Goal: Information Seeking & Learning: Learn about a topic

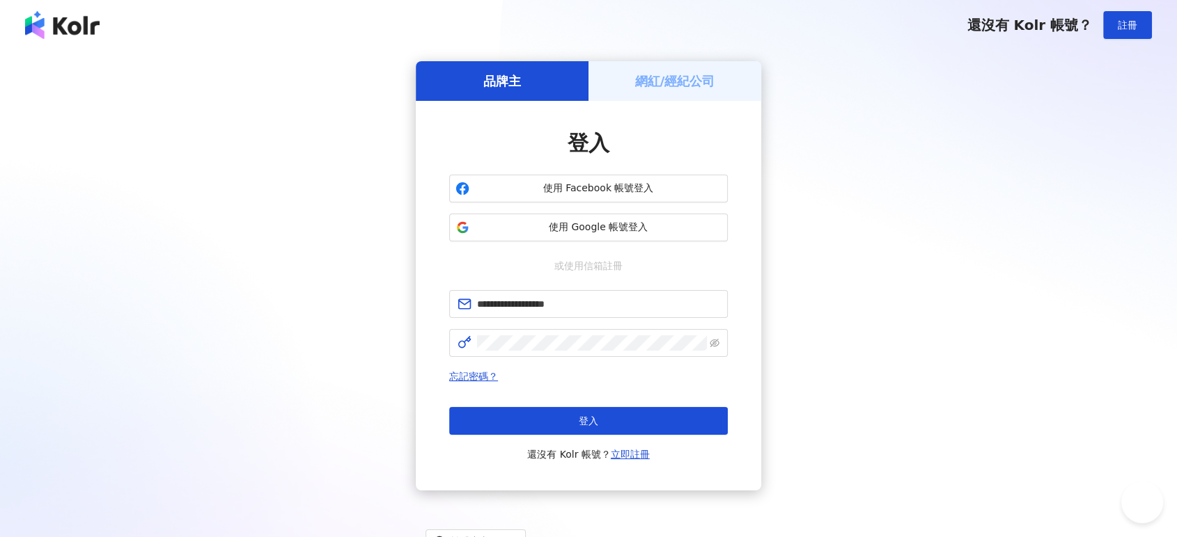
click at [592, 429] on button "登入" at bounding box center [588, 421] width 278 height 28
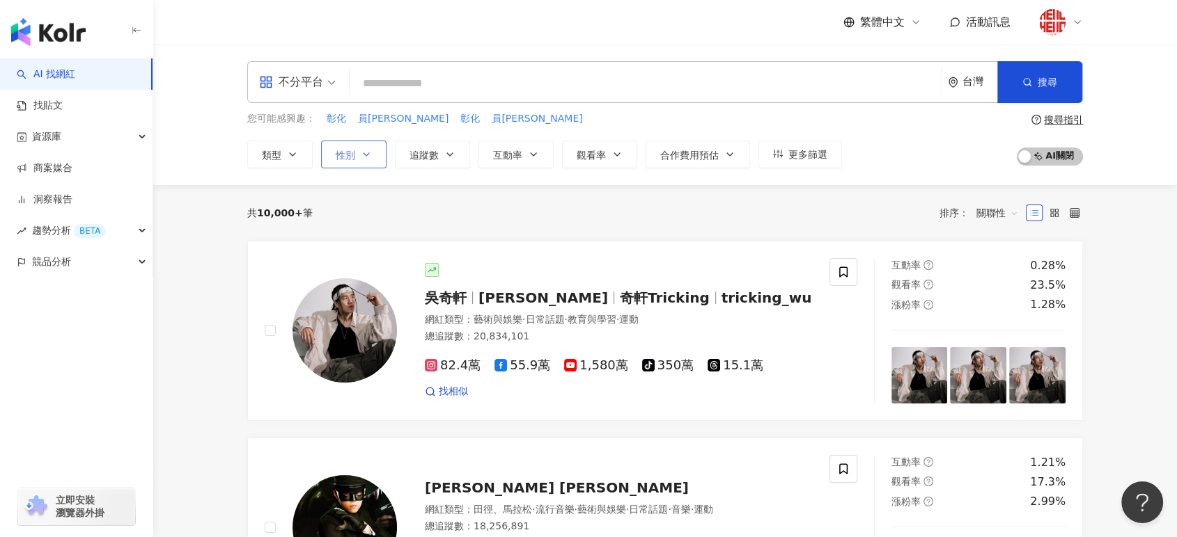
click at [368, 157] on icon "button" at bounding box center [366, 154] width 11 height 11
click at [435, 151] on span "追蹤數" at bounding box center [423, 155] width 29 height 11
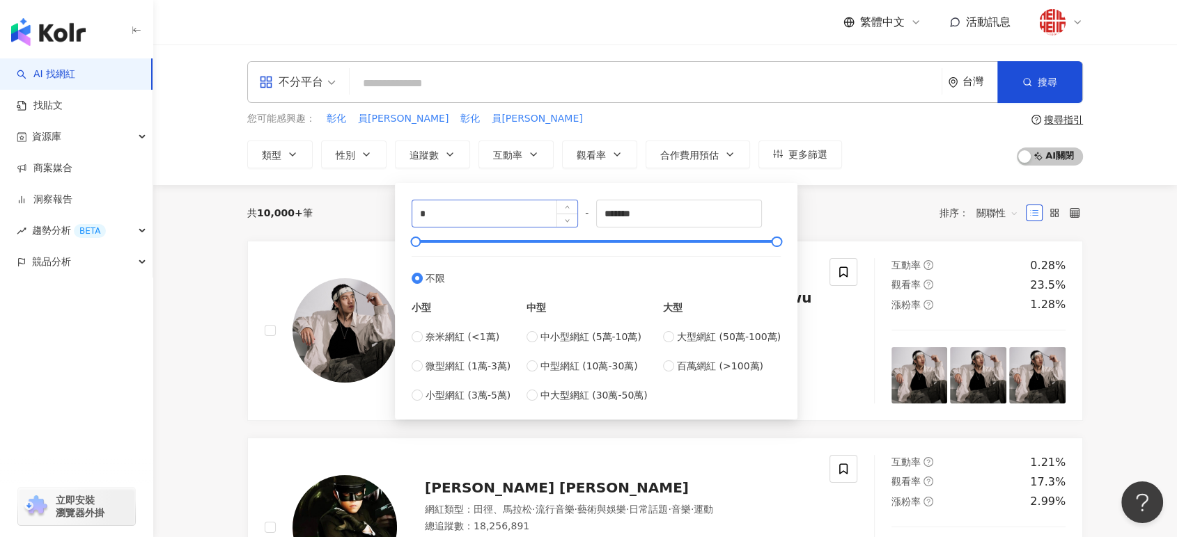
click at [573, 227] on div "*" at bounding box center [494, 214] width 166 height 28
click at [573, 242] on div at bounding box center [596, 241] width 361 height 8
drag, startPoint x: 573, startPoint y: 242, endPoint x: 487, endPoint y: 258, distance: 87.8
click at [487, 258] on div "****** - ******* 不限 小型 奈米網紅 (<1萬) 微型網紅 (1萬-3萬) 小型網紅 (3萬-5萬) 中型 中小型網紅 (5萬-10萬) 中…" at bounding box center [595, 301] width 369 height 203
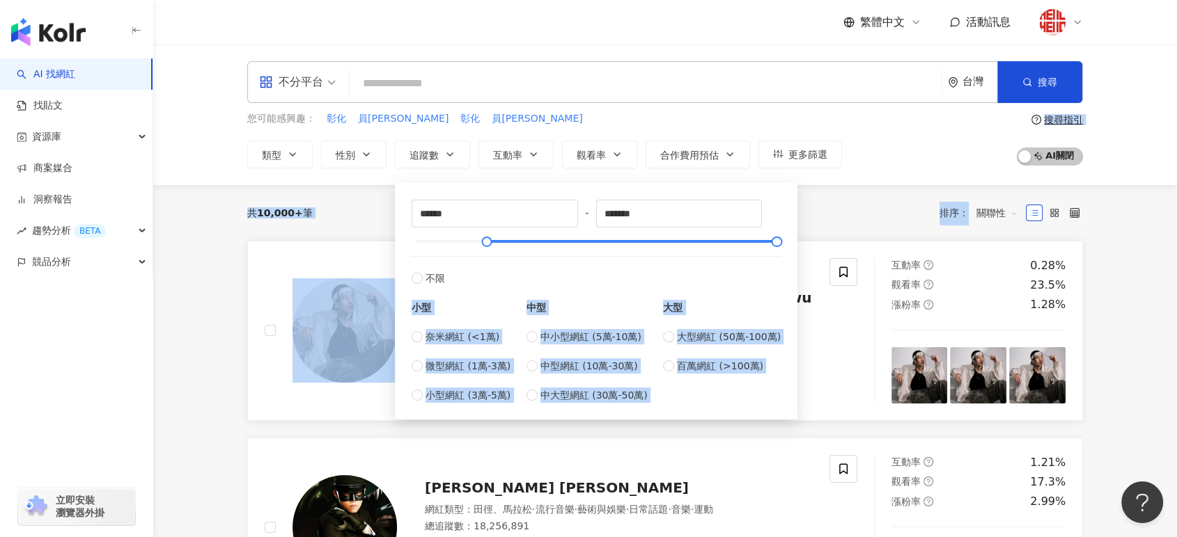
drag, startPoint x: 499, startPoint y: 252, endPoint x: 334, endPoint y: 258, distance: 165.1
click at [558, 363] on span "中型網紅 (10萬-30萬)" at bounding box center [588, 366] width 97 height 15
type input "******"
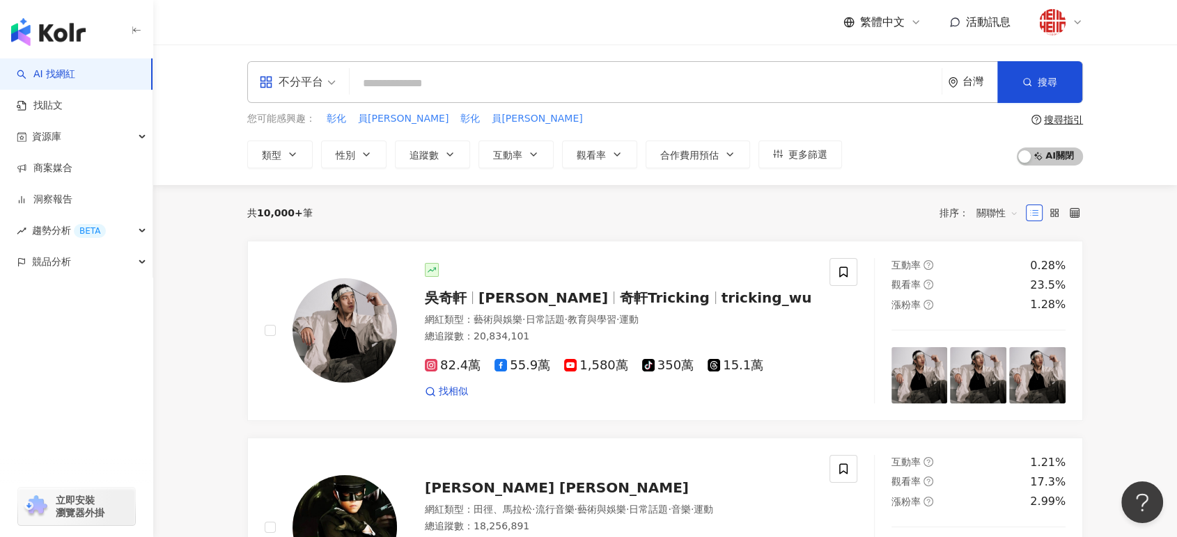
click at [507, 129] on div "您可能感興趣： 彰化 員林 彰化 員林 類型 性別 追蹤數 互動率 觀看率 合作費用預估 更多篩選 不限 女 男 其他 ****** - ****** 不限 …" at bounding box center [544, 139] width 595 height 57
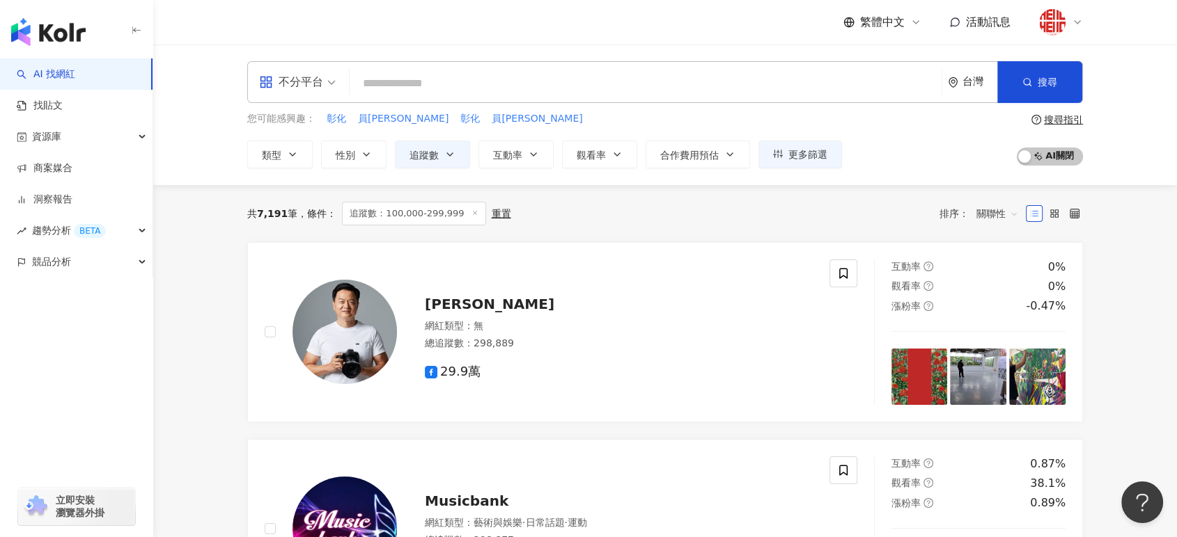
click at [462, 85] on input "search" at bounding box center [645, 83] width 581 height 26
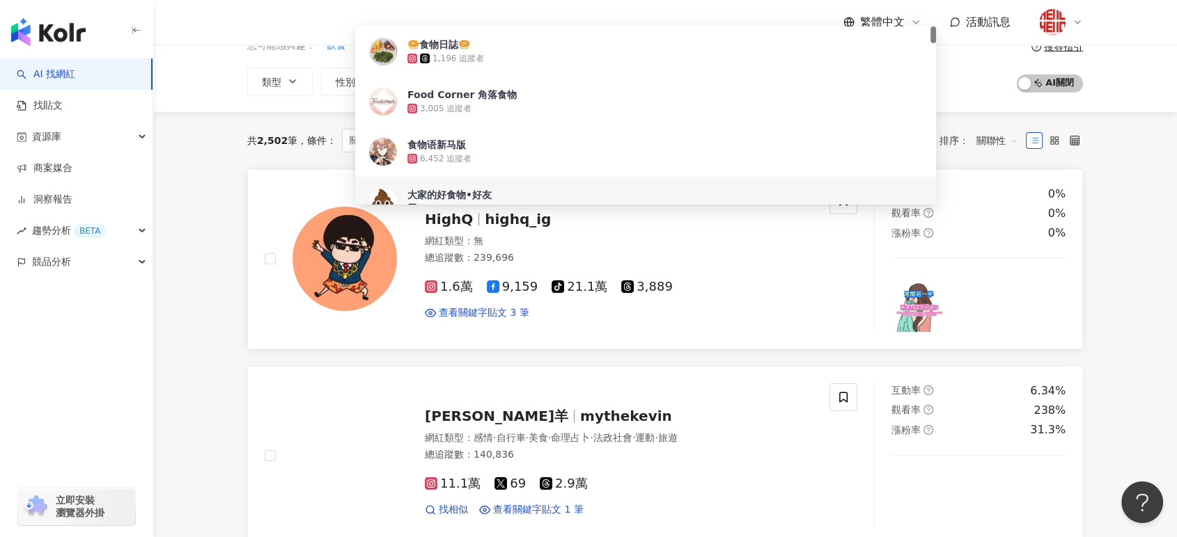
scroll to position [77, 0]
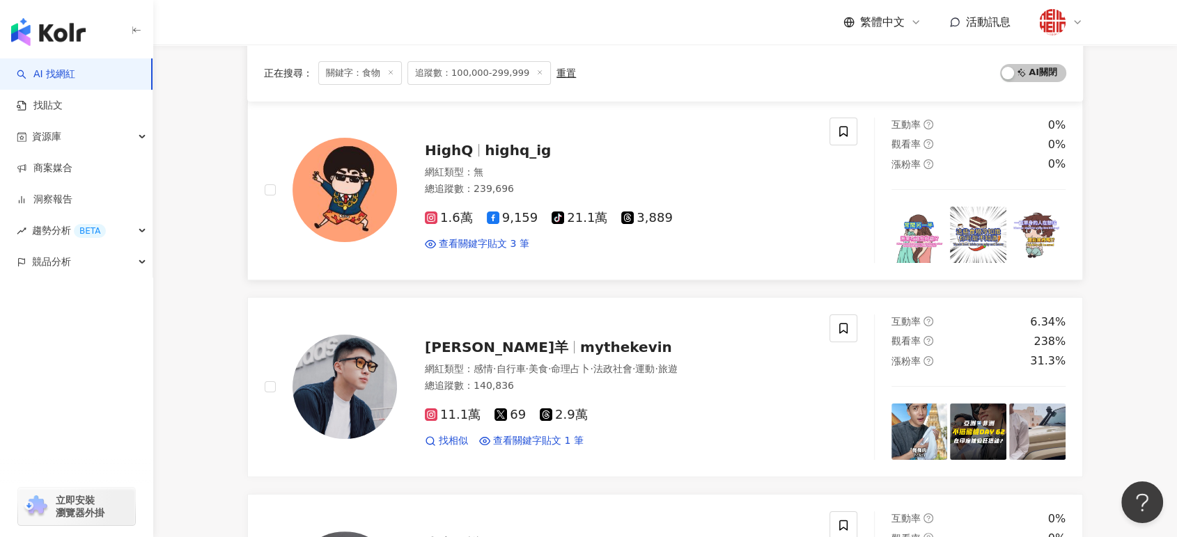
scroll to position [0, 0]
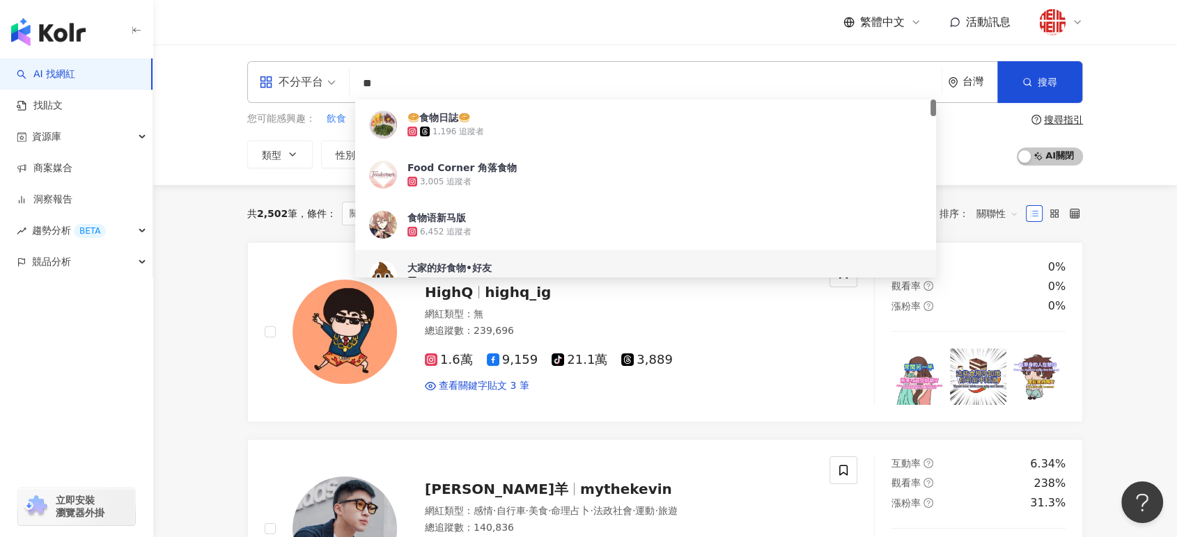
drag, startPoint x: 408, startPoint y: 77, endPoint x: 344, endPoint y: 79, distance: 64.1
click at [344, 79] on div "不分平台 ** 台灣 搜尋 937a76a0-72c8-457d-8358-3d51e5e595da 61e2c704-6fd4-41a4-8137-1ec3…" at bounding box center [664, 82] width 835 height 42
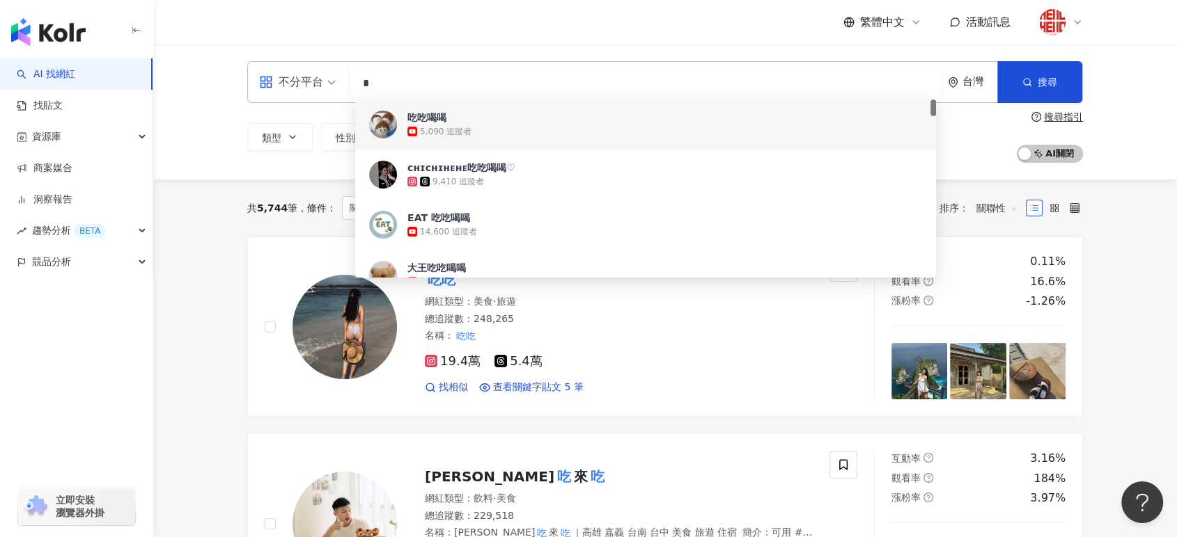
click at [404, 88] on input "*" at bounding box center [645, 83] width 581 height 26
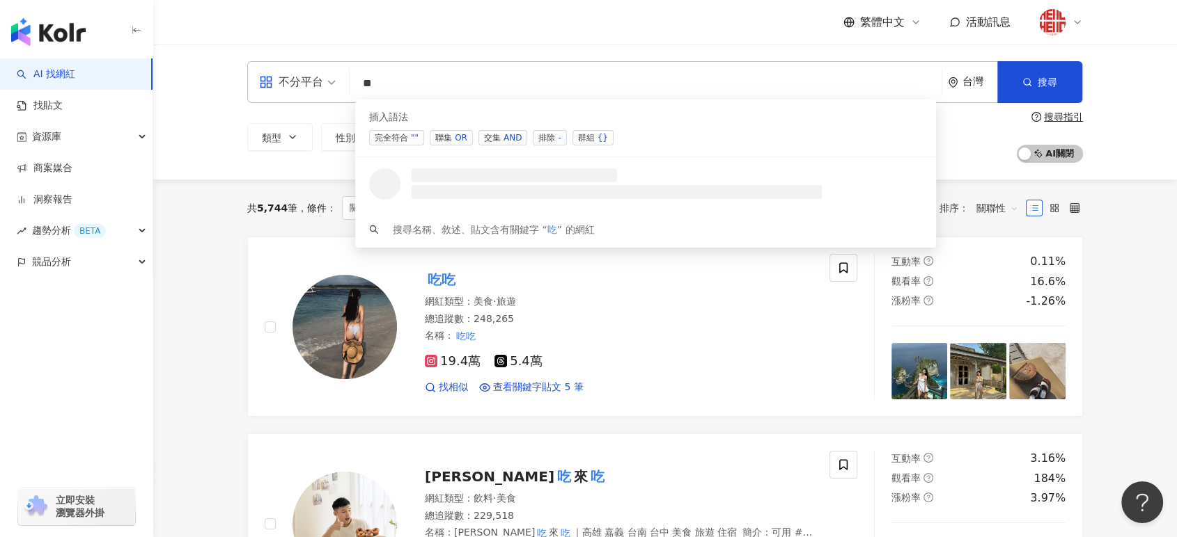
click at [448, 141] on span "聯集 OR" at bounding box center [451, 137] width 43 height 15
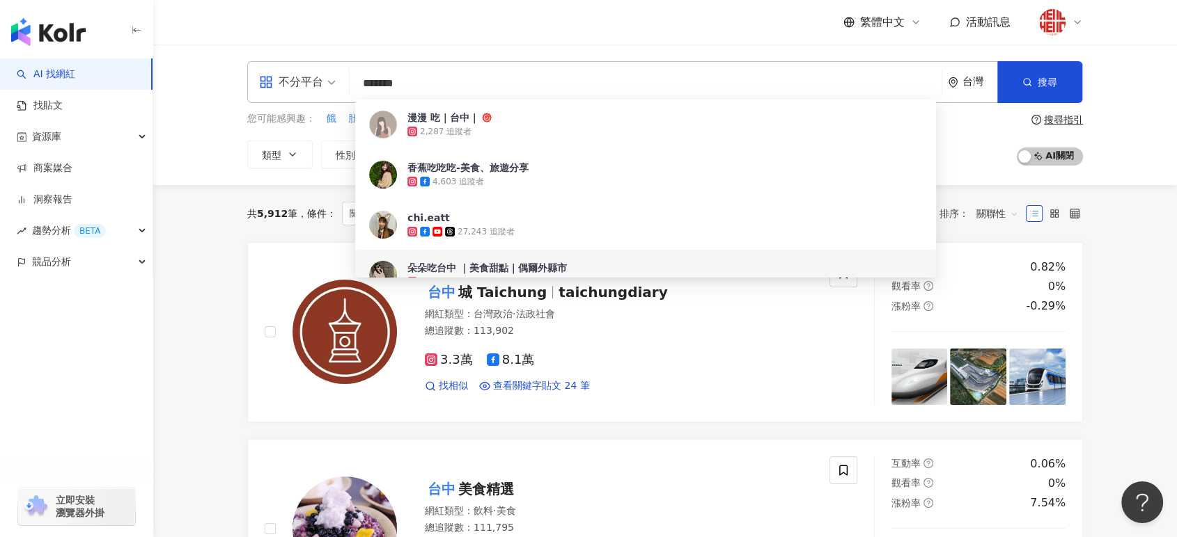
type input "*******"
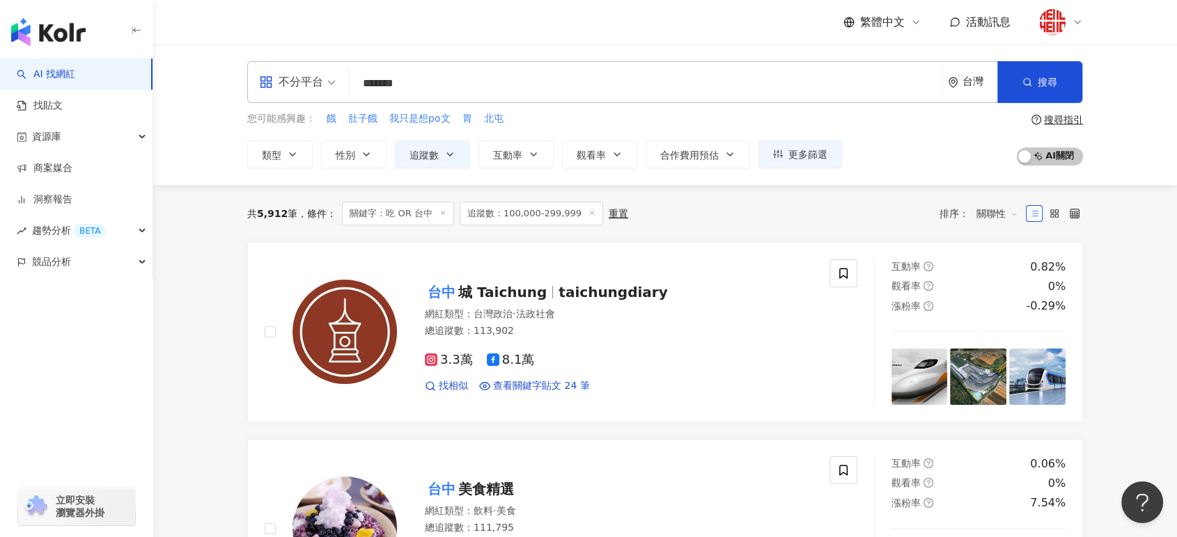
click at [284, 157] on button "類型" at bounding box center [279, 155] width 65 height 28
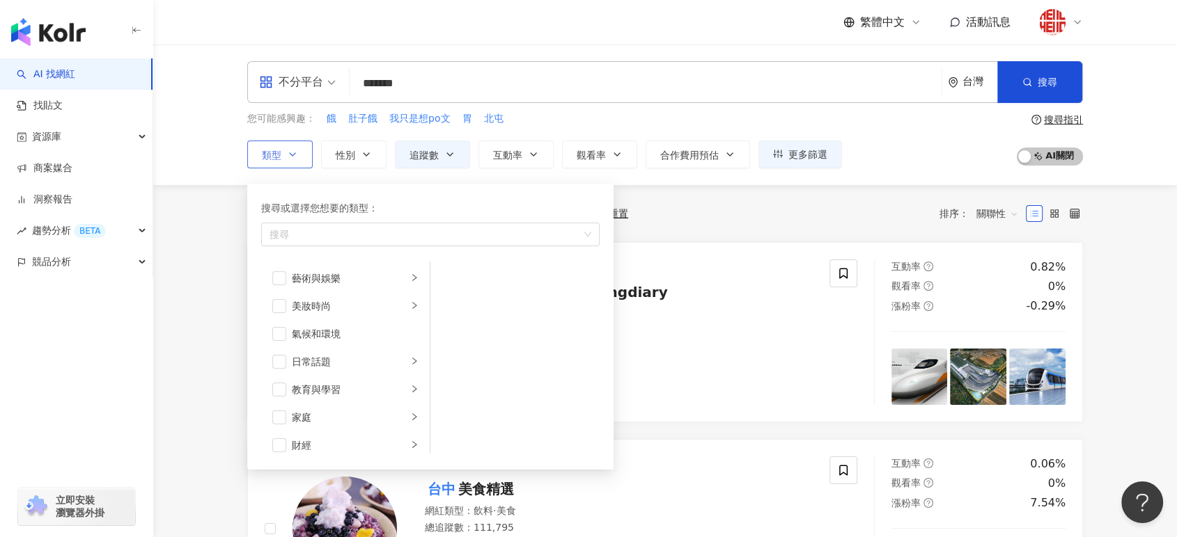
click at [284, 157] on button "類型 搜尋或選擇您想要的類型： 搜尋 藝術與娛樂 美妝時尚 氣候和環境 日常話題 教育與學習 家庭 財經 美食 命理占卜 遊戲 法政社會 生活風格 影視娛樂 …" at bounding box center [279, 155] width 65 height 28
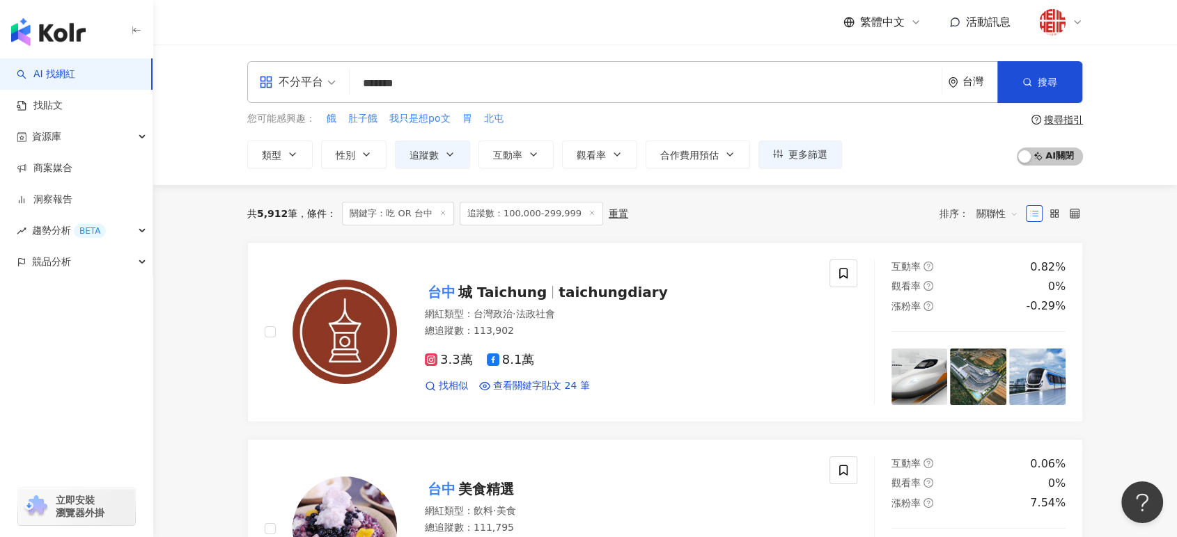
click at [306, 90] on div "不分平台" at bounding box center [291, 82] width 64 height 22
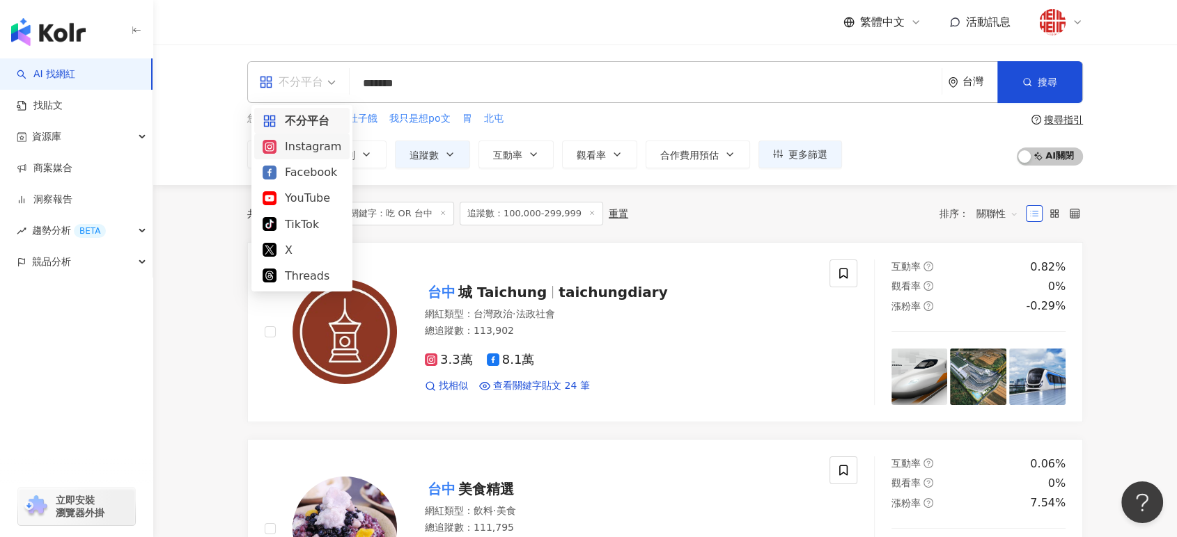
click at [315, 157] on div "Instagram" at bounding box center [301, 147] width 95 height 26
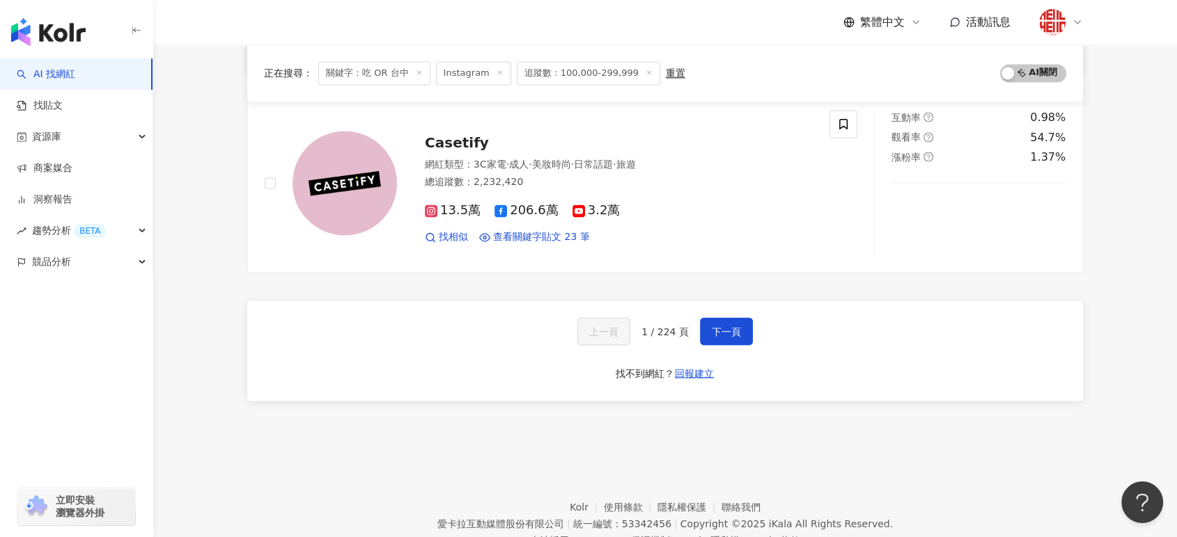
scroll to position [2367, 0]
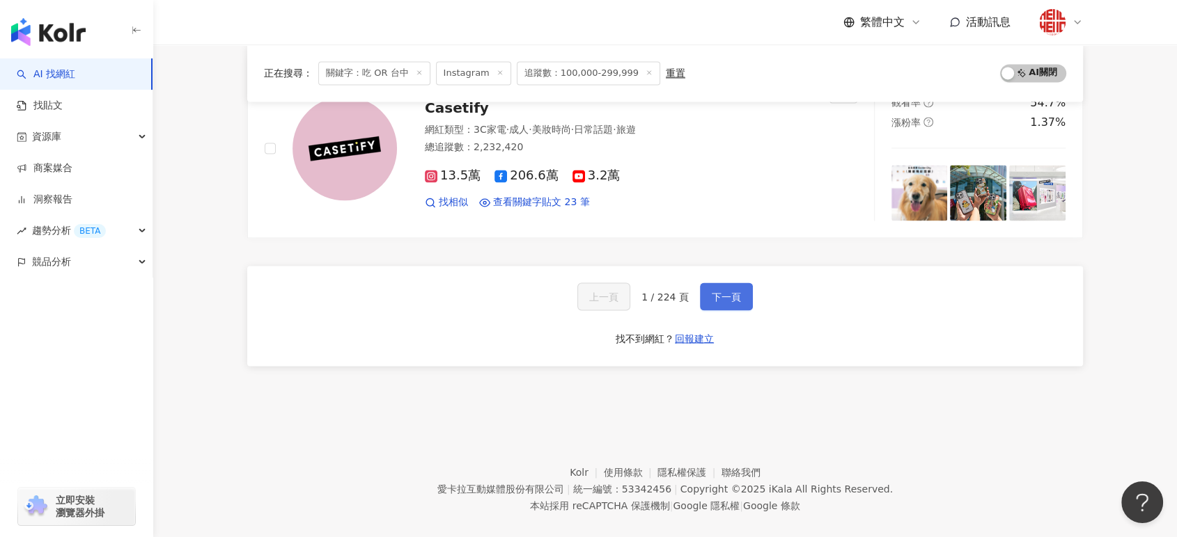
click at [728, 291] on span "下一頁" at bounding box center [726, 296] width 29 height 11
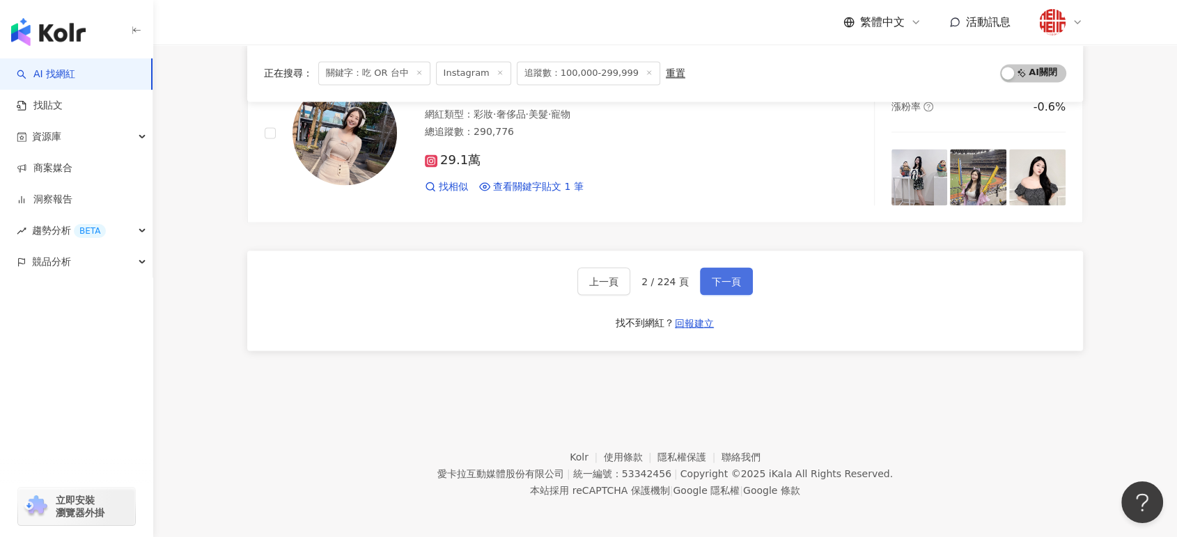
click at [712, 282] on span "下一頁" at bounding box center [726, 281] width 29 height 11
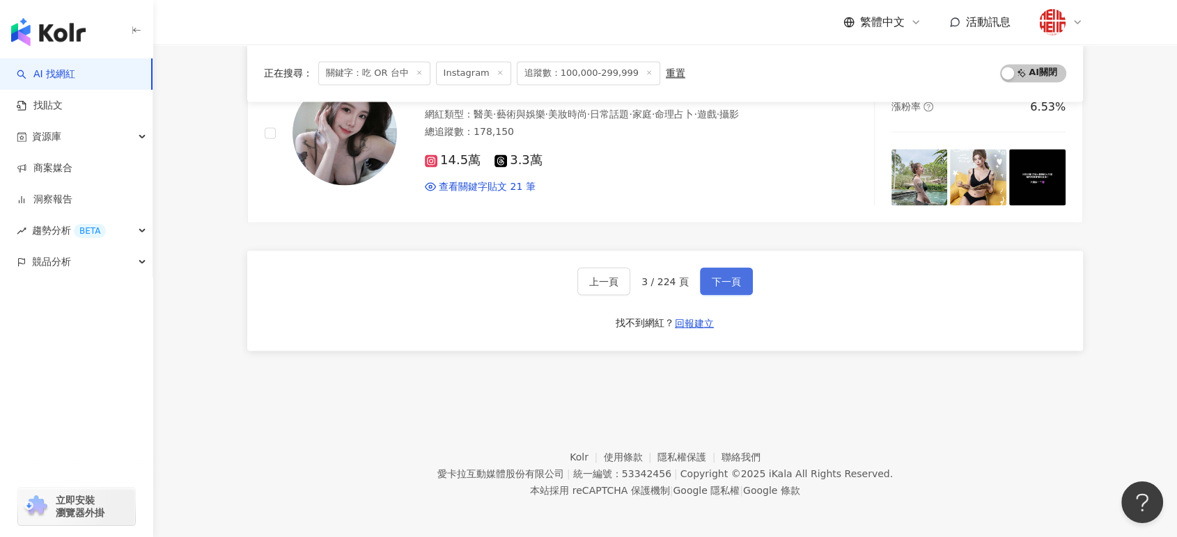
click at [723, 283] on span "下一頁" at bounding box center [726, 281] width 29 height 11
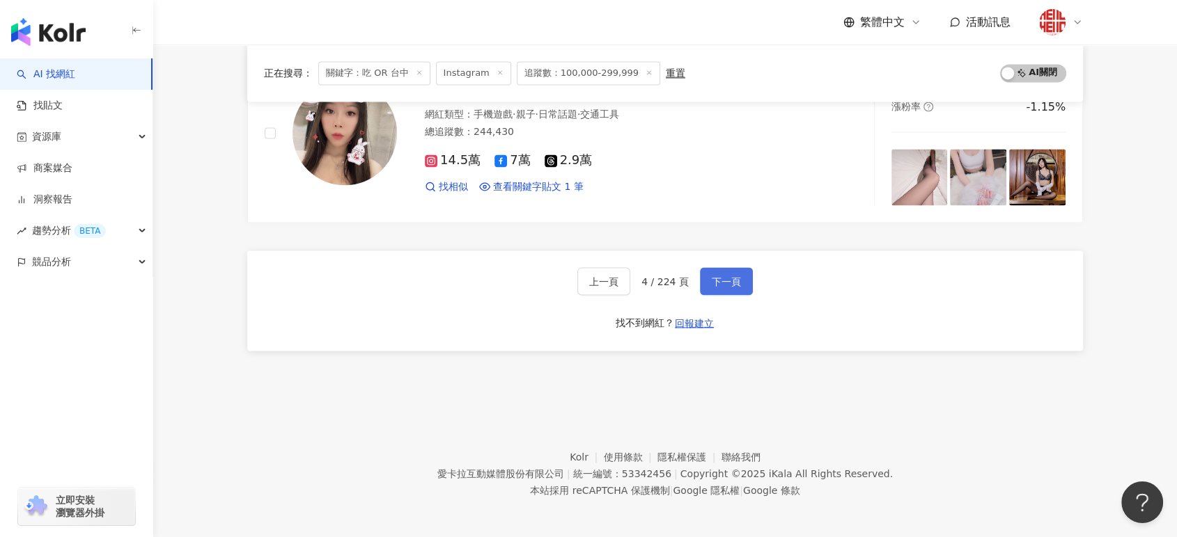
click at [732, 277] on span "下一頁" at bounding box center [726, 281] width 29 height 11
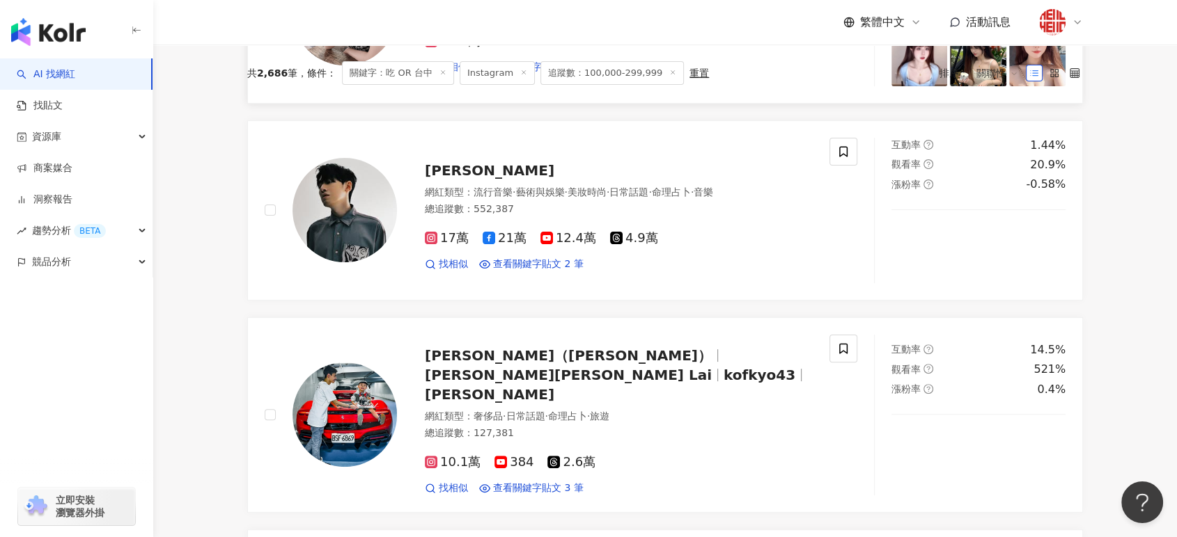
scroll to position [0, 0]
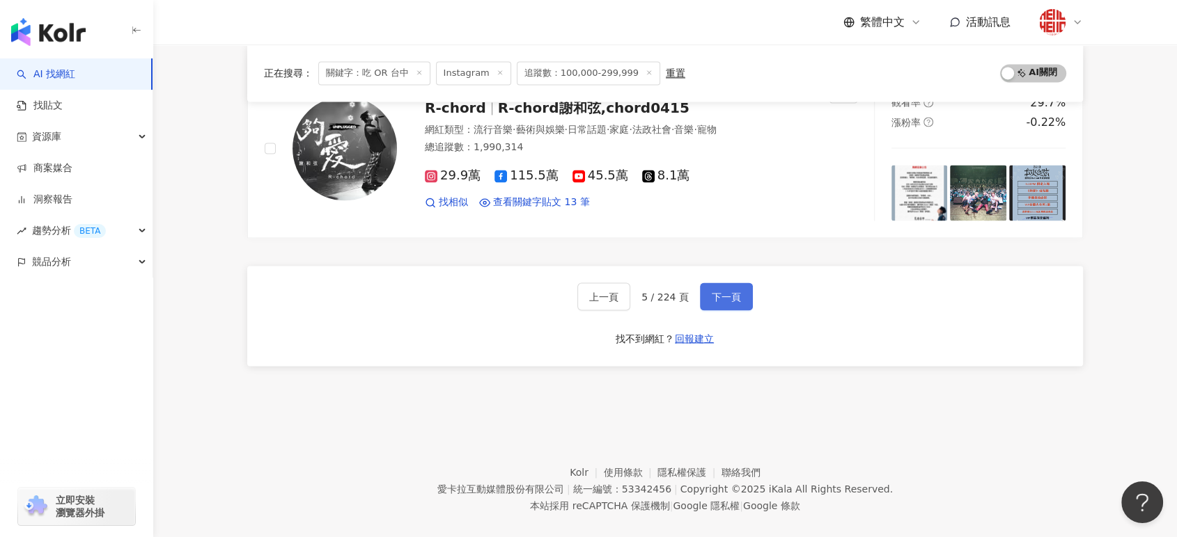
click at [743, 283] on button "下一頁" at bounding box center [726, 297] width 53 height 28
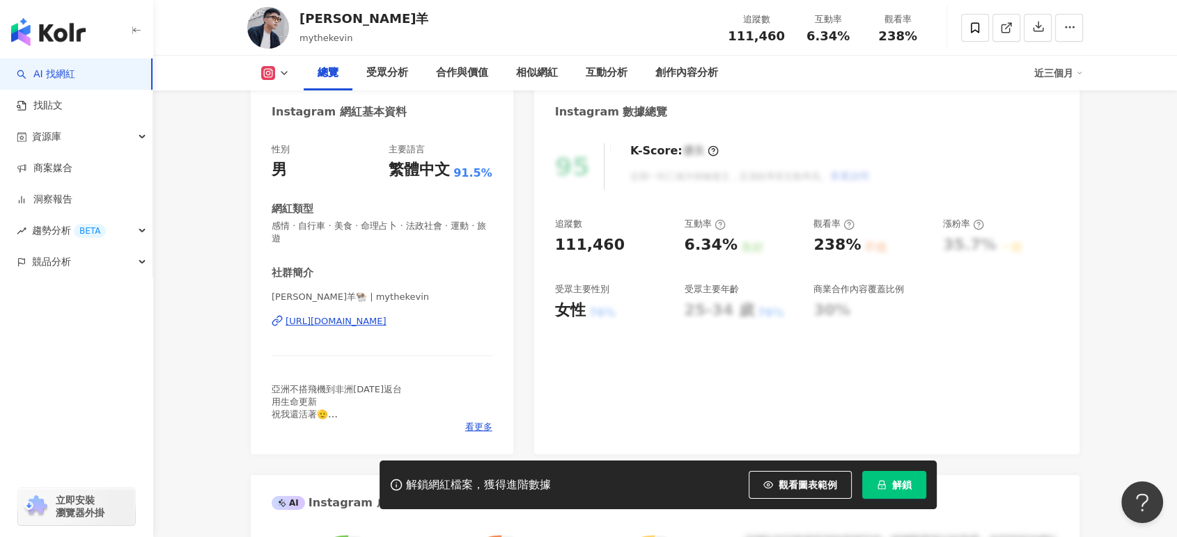
scroll to position [77, 0]
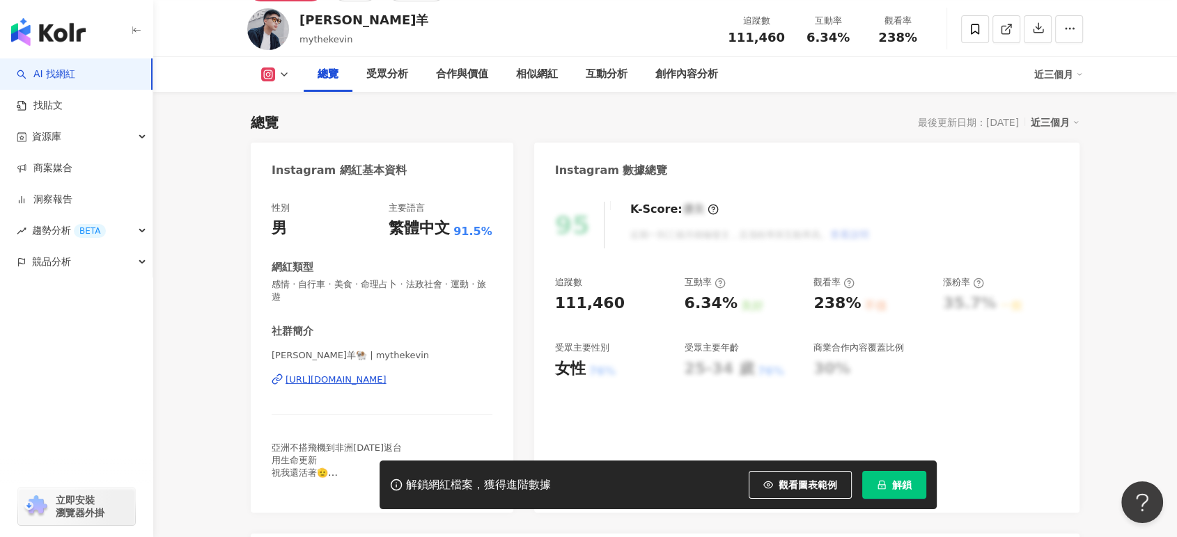
click at [384, 377] on div "https://www.instagram.com/mythekevin/" at bounding box center [335, 380] width 101 height 13
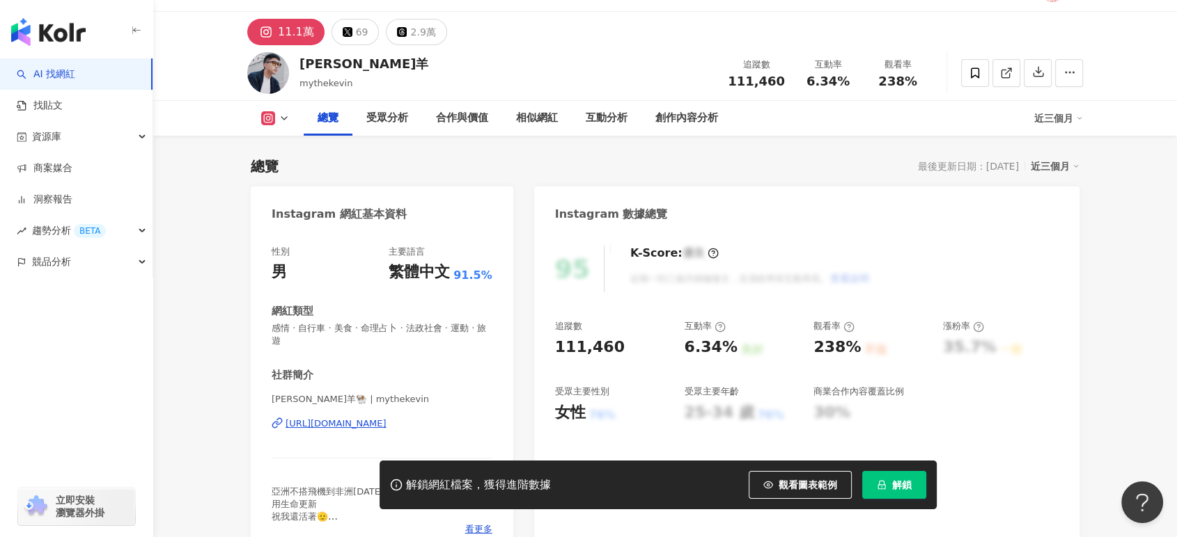
scroll to position [0, 0]
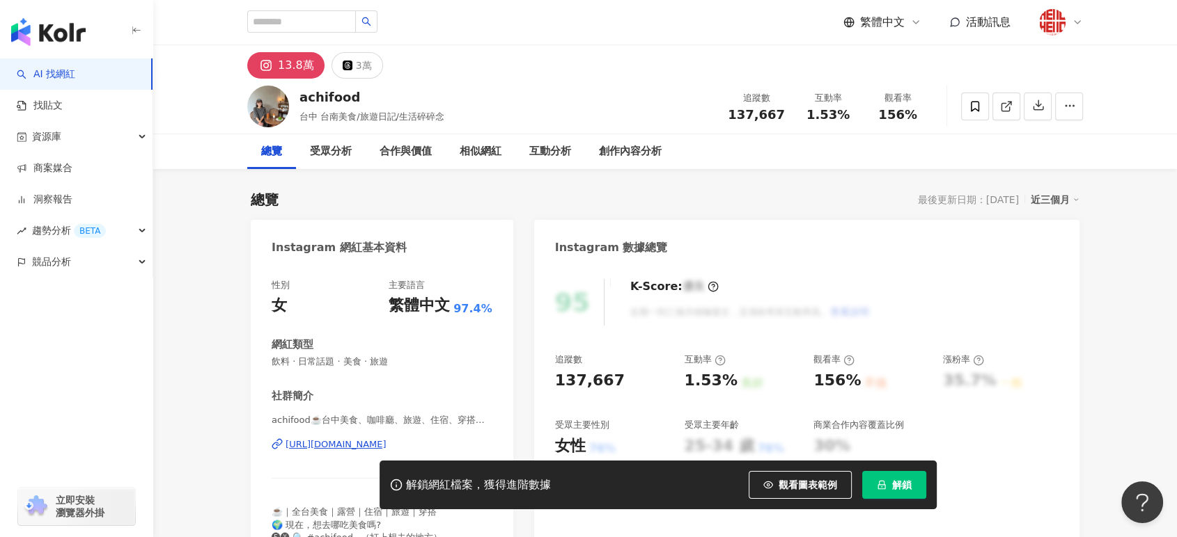
scroll to position [155, 0]
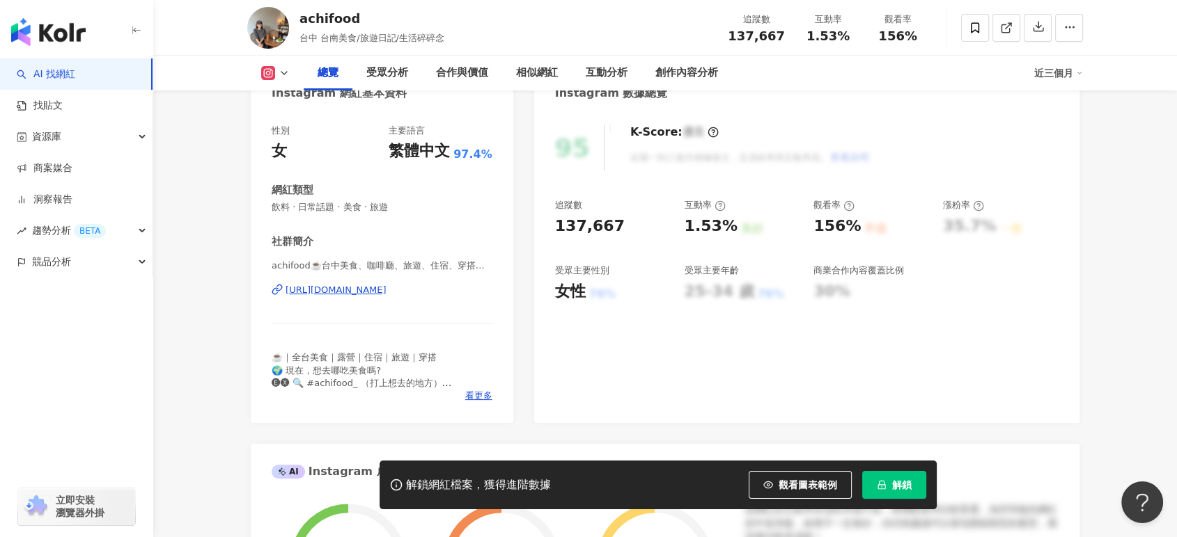
click at [386, 290] on div "https://www.instagram.com/achifood/" at bounding box center [335, 290] width 101 height 13
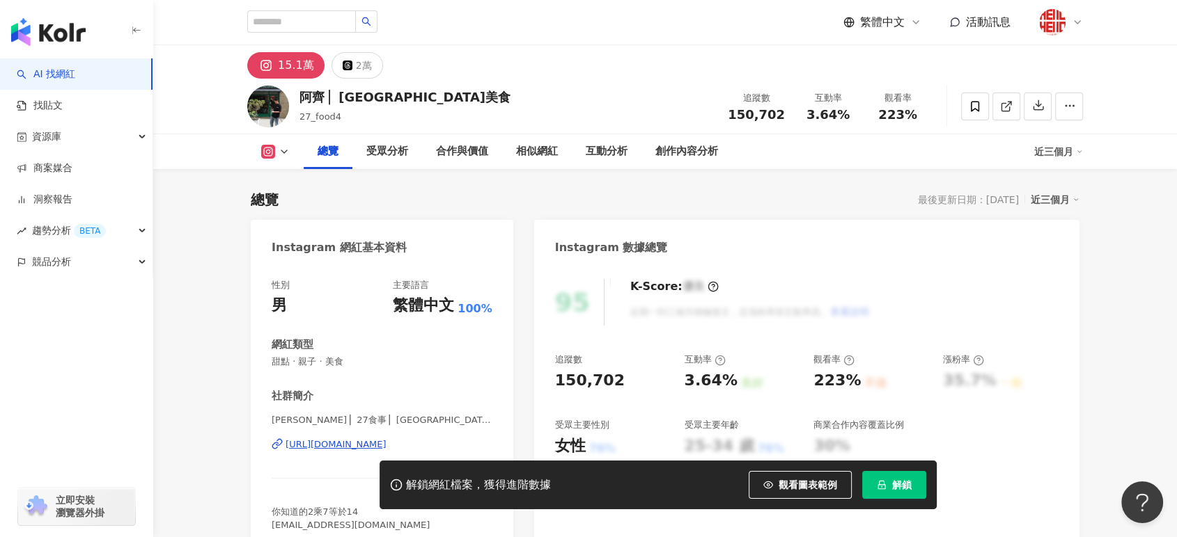
click at [344, 443] on div "[URL][DOMAIN_NAME]" at bounding box center [335, 445] width 101 height 13
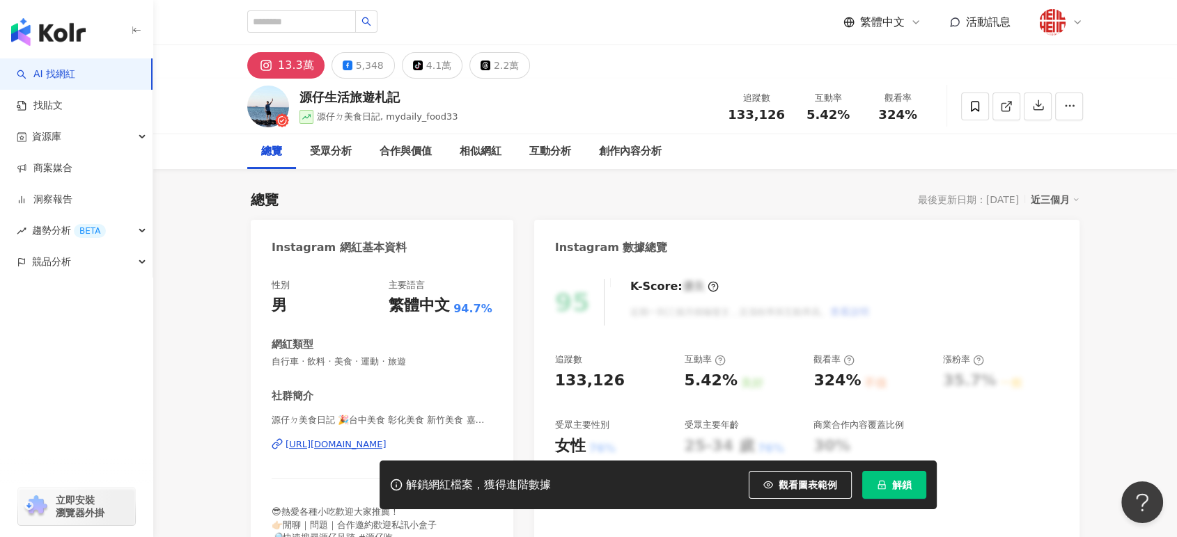
click at [355, 446] on div "https://www.instagram.com/mydaily_food33/" at bounding box center [335, 445] width 101 height 13
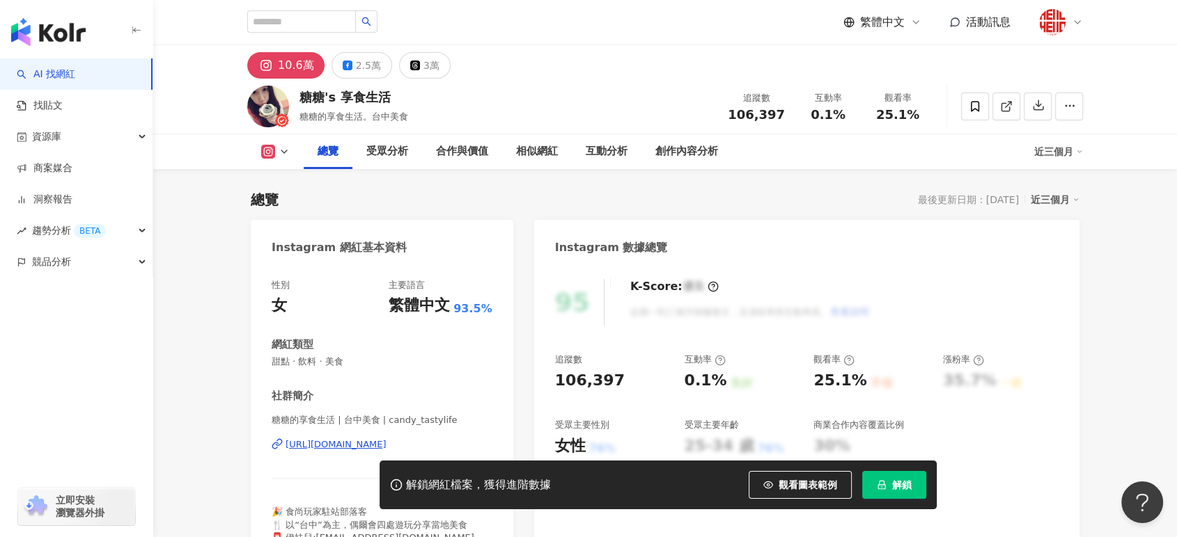
click at [368, 448] on div "https://www.instagram.com/candy_tastylife/" at bounding box center [335, 445] width 101 height 13
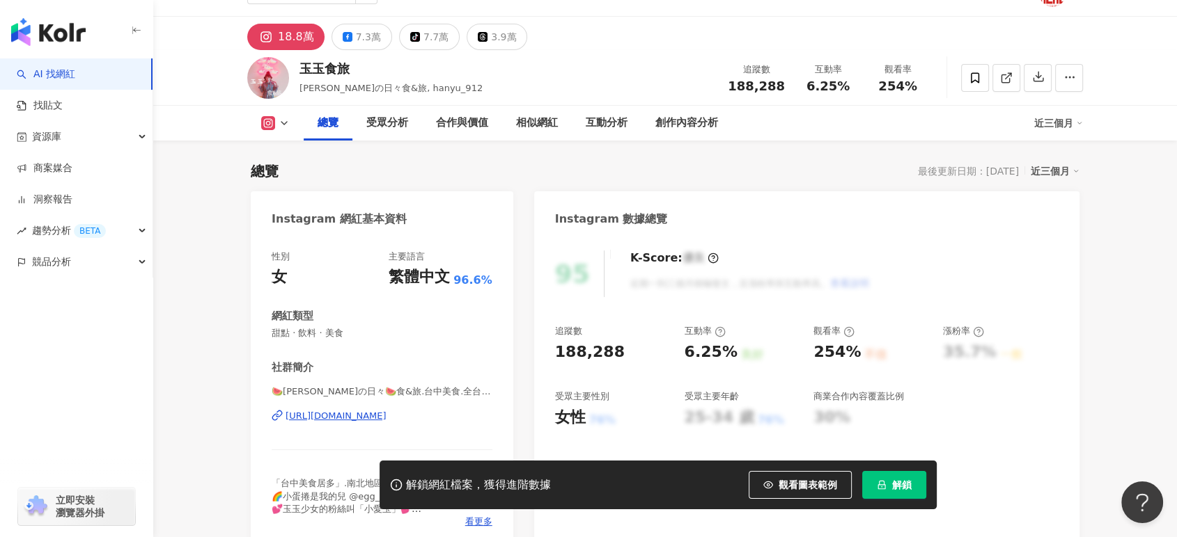
scroll to position [77, 0]
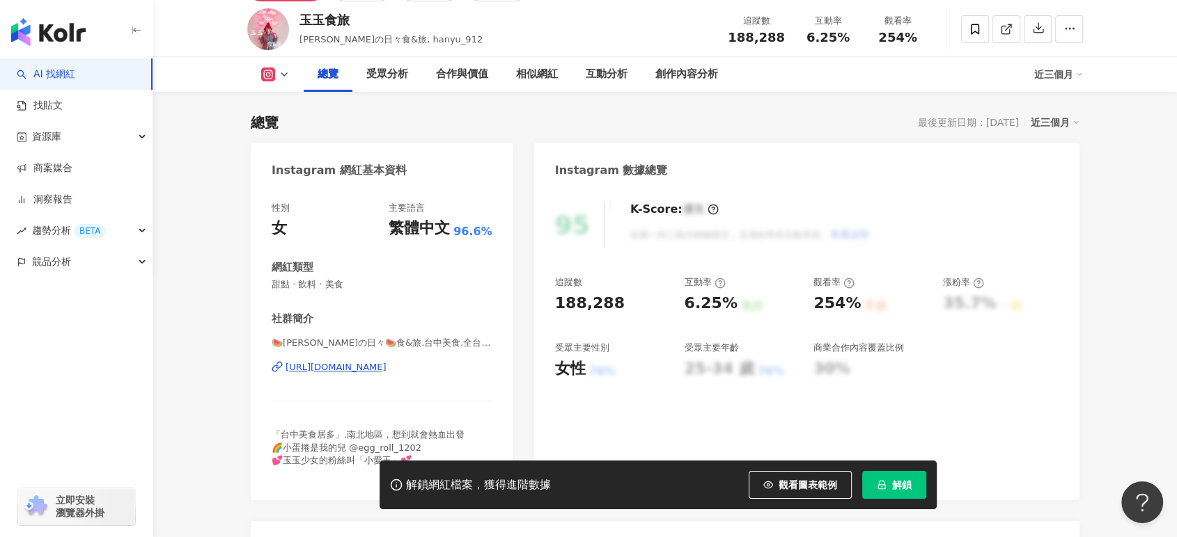
scroll to position [77, 0]
